Goal: Check status: Check status

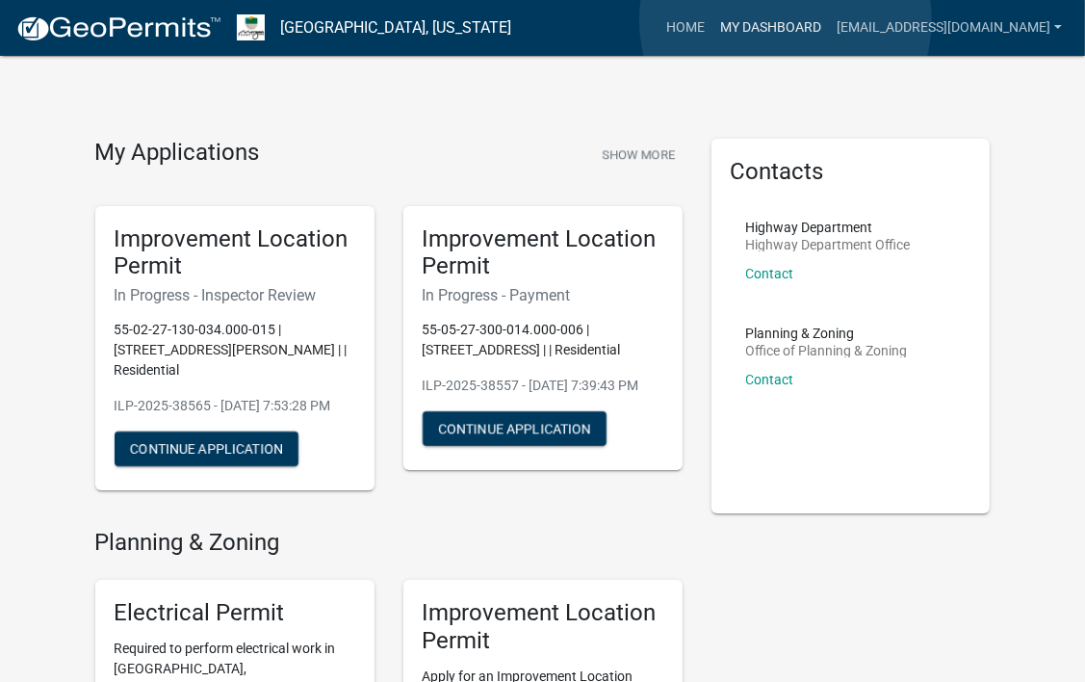
click at [786, 20] on link "My Dashboard" at bounding box center [771, 28] width 117 height 37
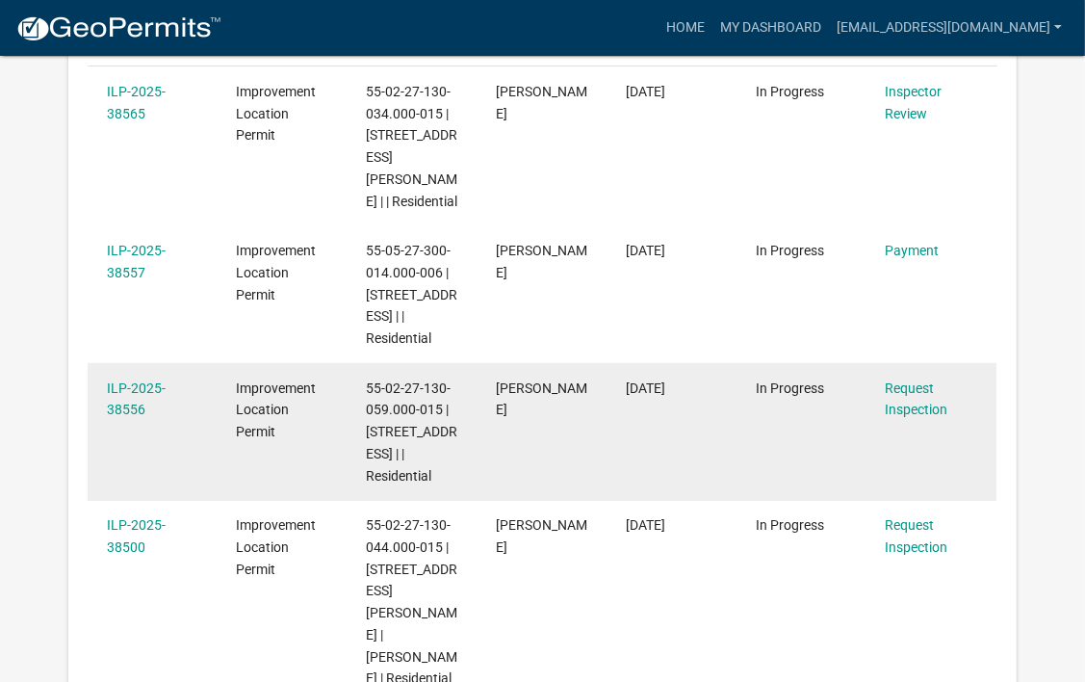
scroll to position [412, 0]
click at [123, 382] on link "ILP-2025-38556" at bounding box center [136, 398] width 59 height 38
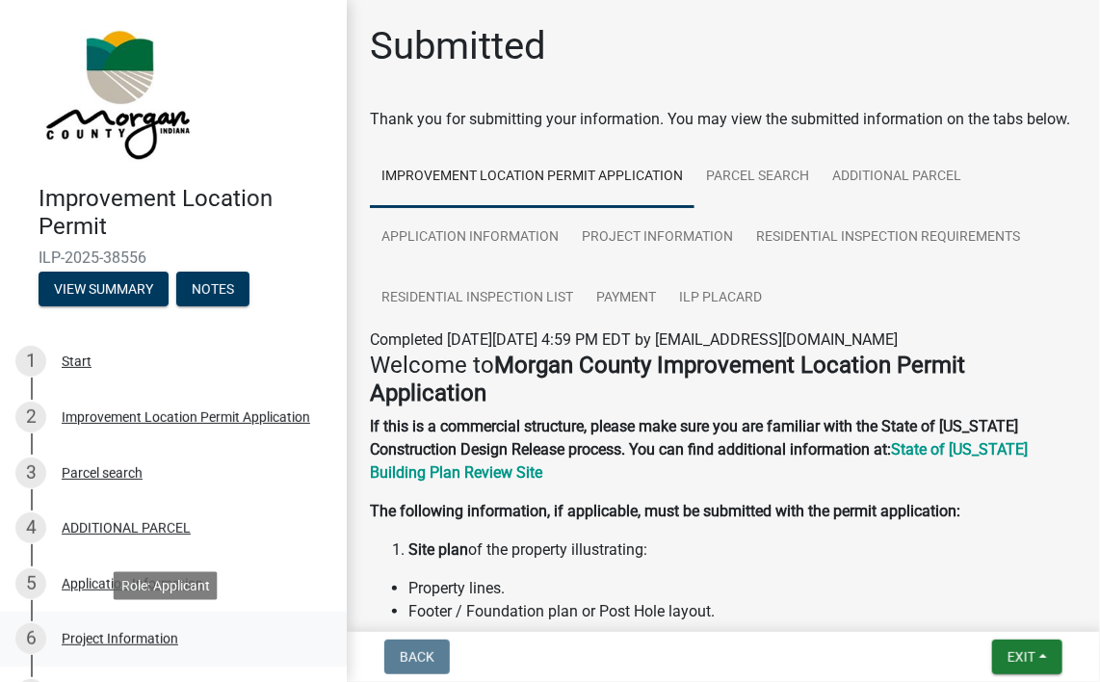
click at [145, 636] on div "Project Information" at bounding box center [120, 638] width 117 height 13
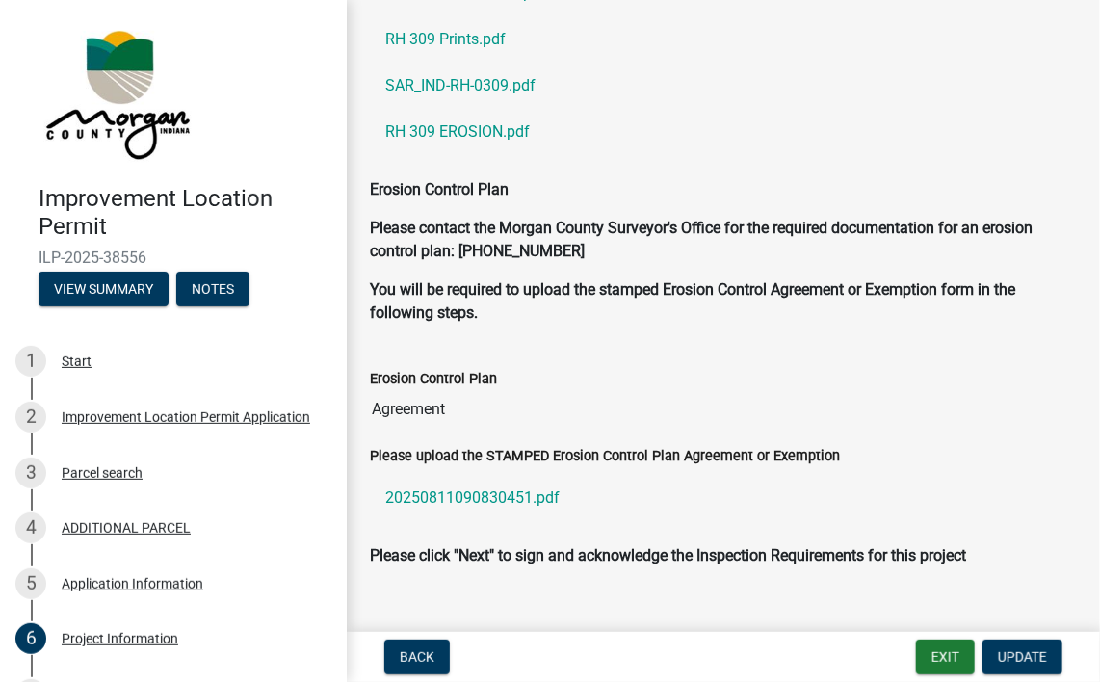
scroll to position [441, 0]
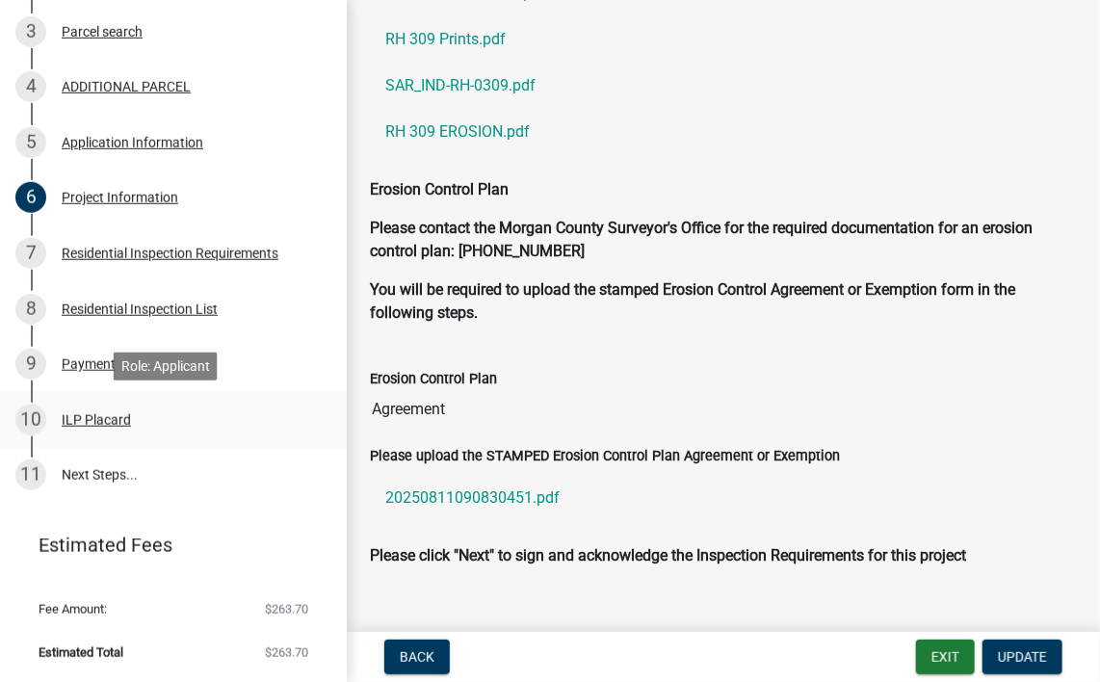
click at [102, 414] on div "ILP Placard" at bounding box center [96, 419] width 69 height 13
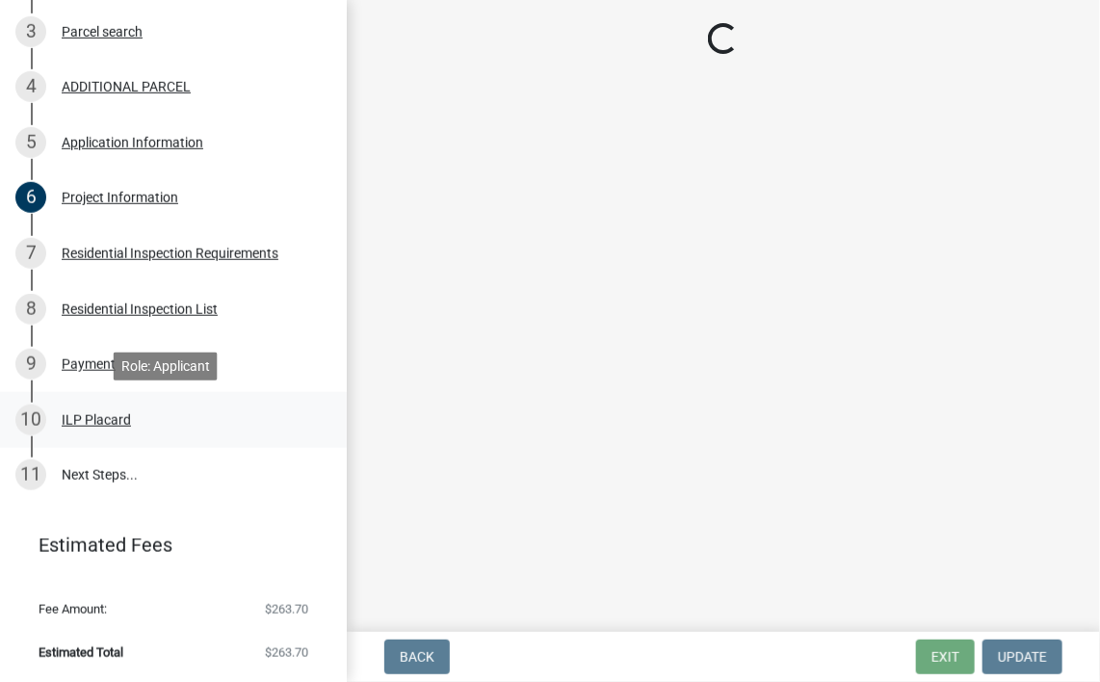
scroll to position [0, 0]
click at [102, 414] on div "ILP Placard" at bounding box center [96, 419] width 69 height 13
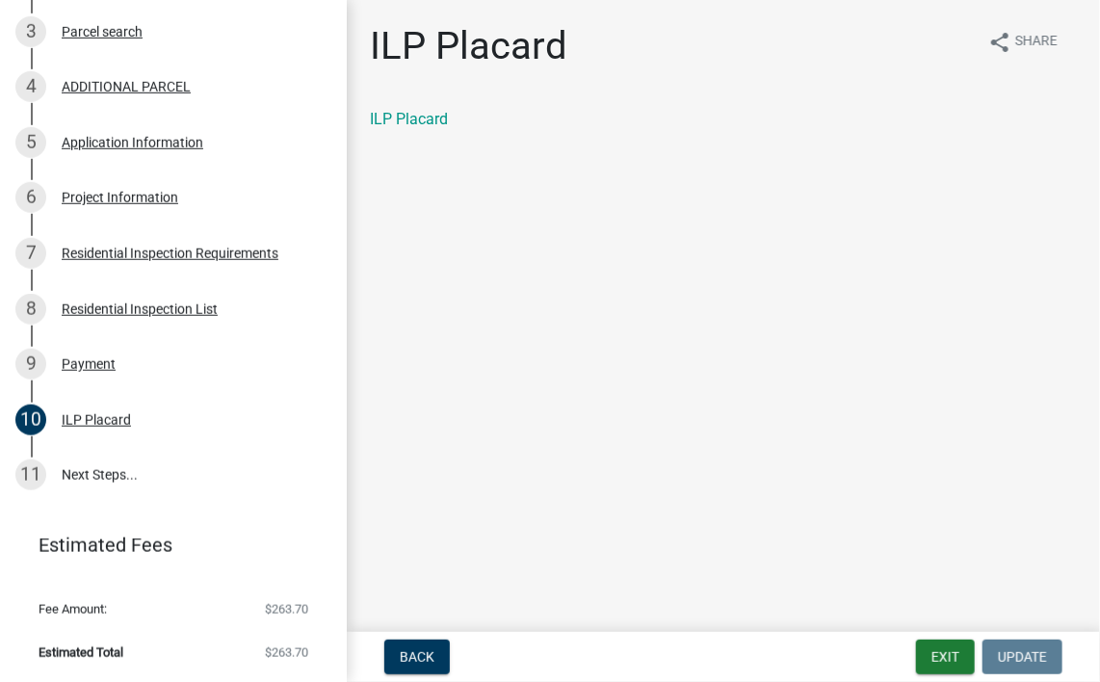
click at [424, 122] on link "ILP Placard" at bounding box center [409, 119] width 78 height 18
